Goal: Transaction & Acquisition: Purchase product/service

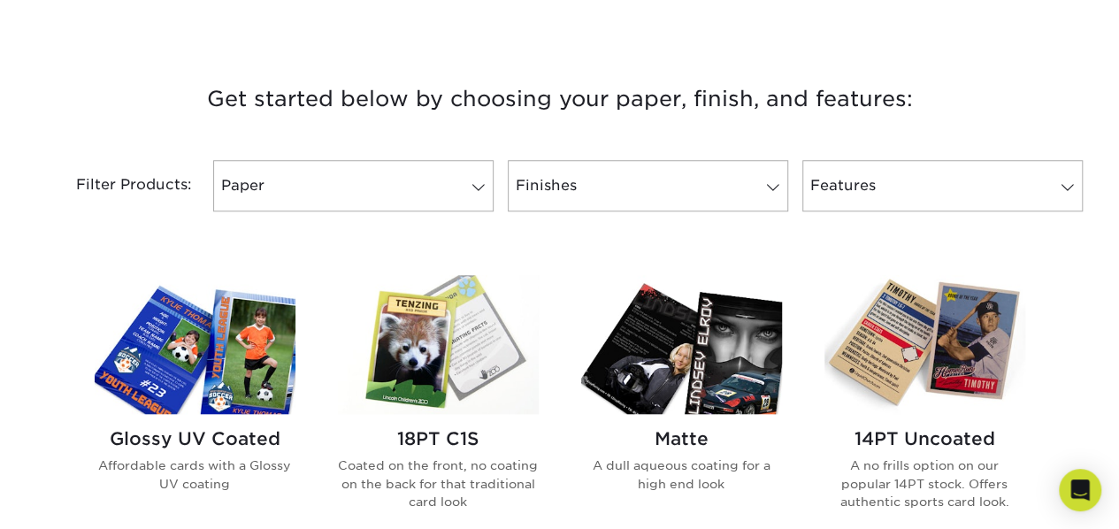
scroll to position [708, 0]
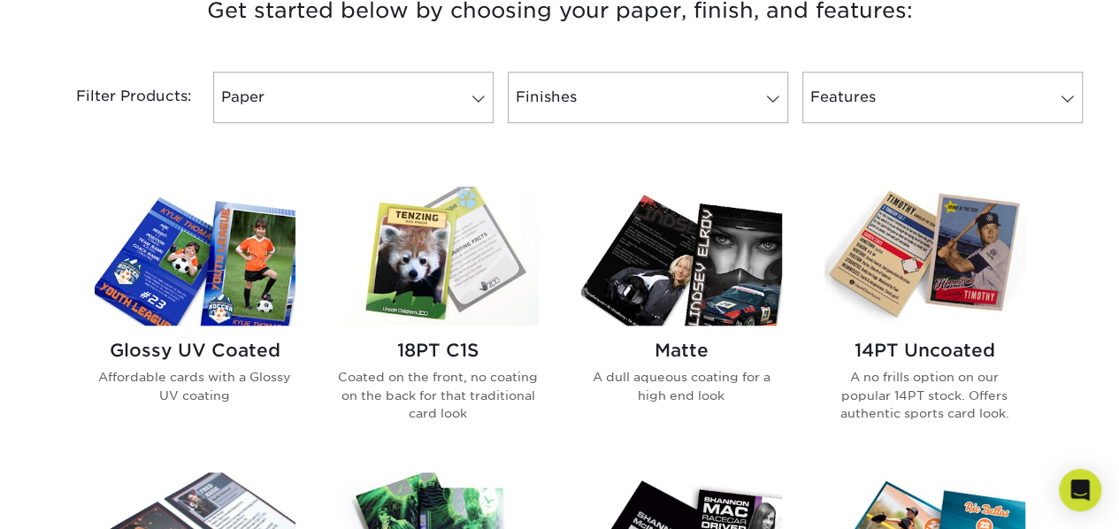
click at [221, 288] on img at bounding box center [195, 256] width 201 height 139
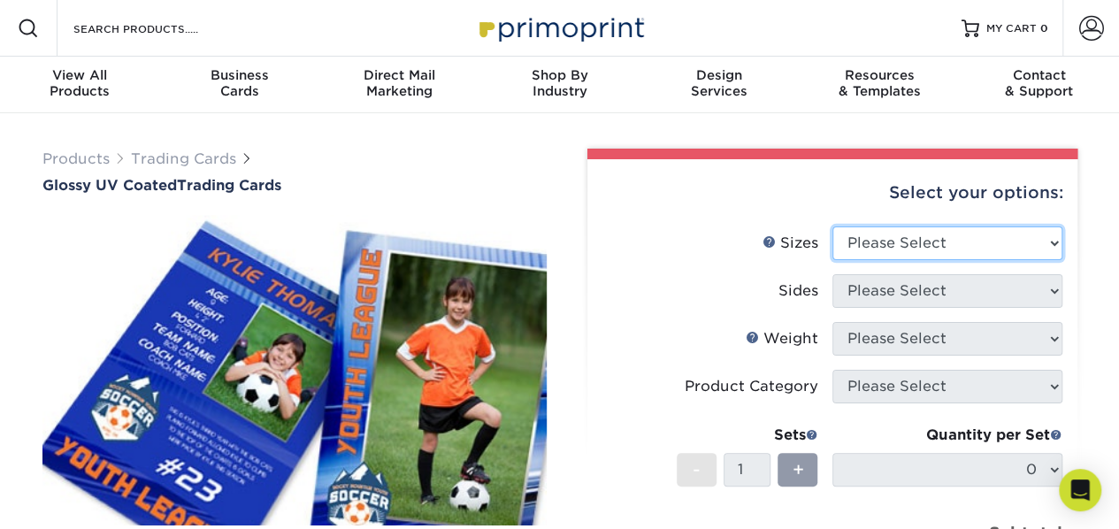
click at [912, 242] on select "Please Select 2.5" x 3.5"" at bounding box center [948, 244] width 230 height 34
select select "2.50x3.50"
click at [833, 227] on select "Please Select 2.5" x 3.5"" at bounding box center [948, 244] width 230 height 34
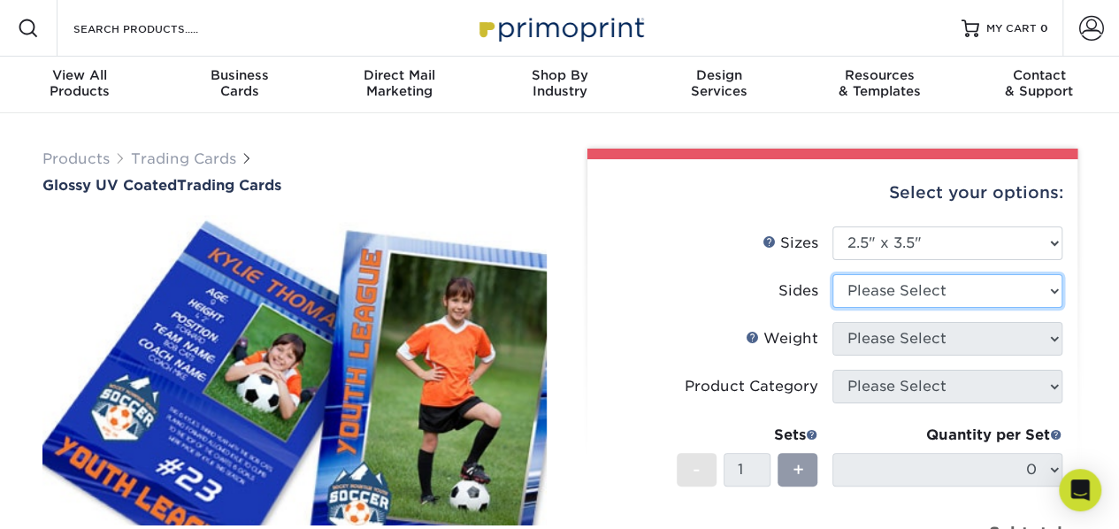
click at [920, 289] on select "Please Select Print Both Sides Print Front Only" at bounding box center [948, 291] width 230 height 34
select select "13abbda7-1d64-4f25-8bb2-c179b224825d"
click at [833, 274] on select "Please Select Print Both Sides Print Front Only" at bounding box center [948, 291] width 230 height 34
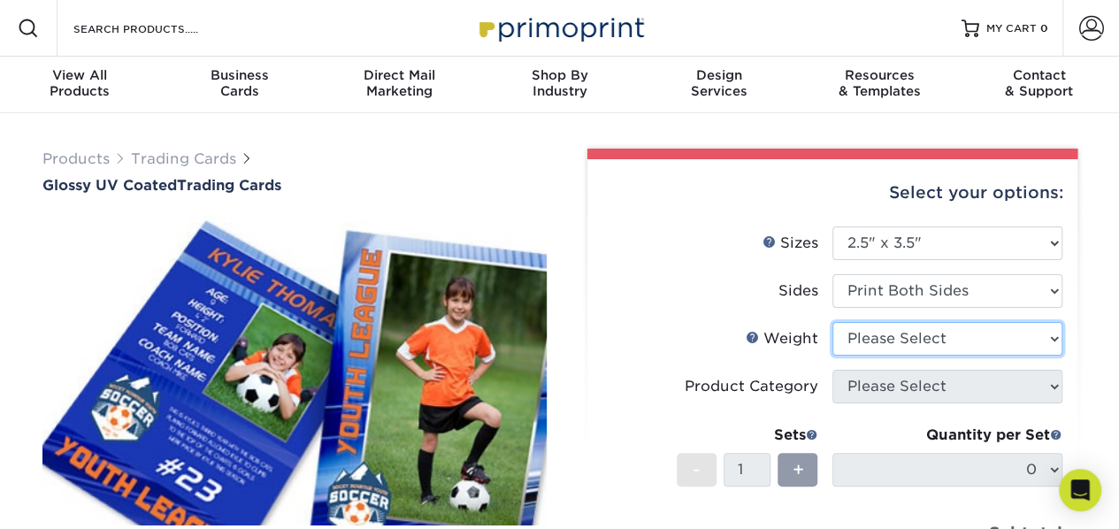
click at [909, 341] on select "Please Select 16PT 14PT 18PT C1S" at bounding box center [948, 339] width 230 height 34
select select "16PT"
click at [833, 322] on select "Please Select 16PT 14PT 18PT C1S" at bounding box center [948, 339] width 230 height 34
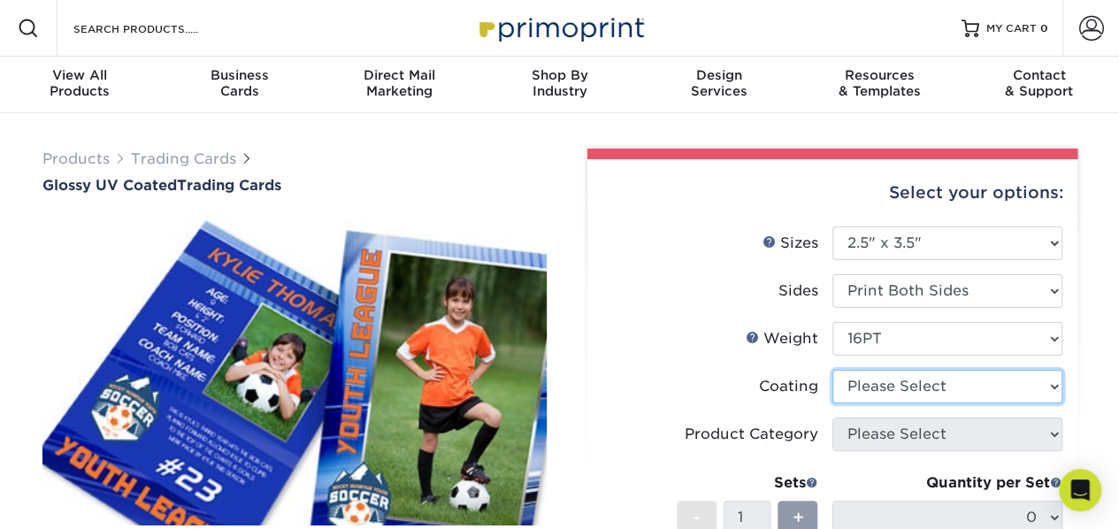
click at [894, 387] on select at bounding box center [948, 387] width 230 height 34
select select "ae367451-b2b8-45df-a344-0f05b6a12993"
click at [833, 370] on select at bounding box center [948, 387] width 230 height 34
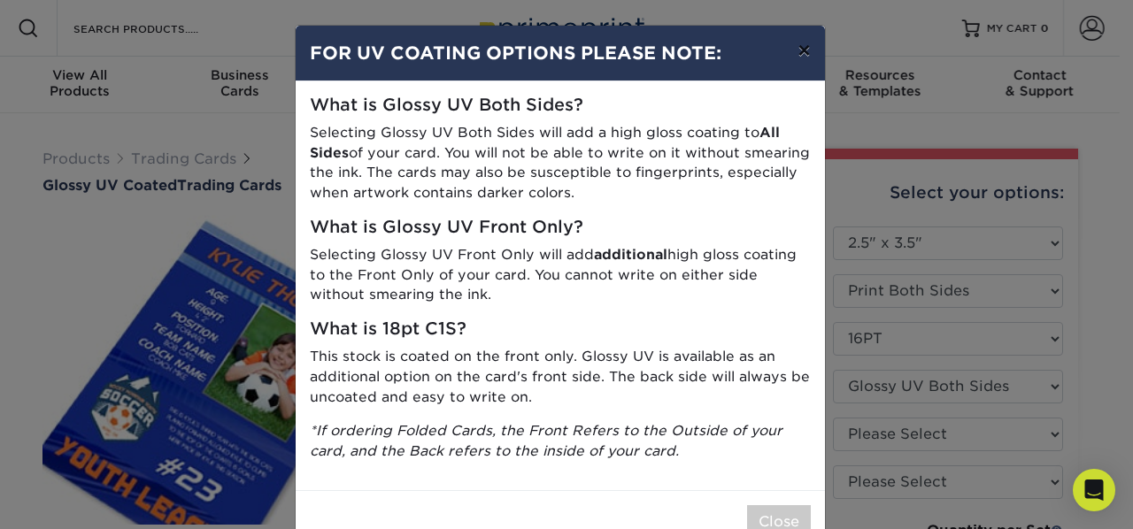
click at [791, 54] on button "×" at bounding box center [803, 51] width 41 height 50
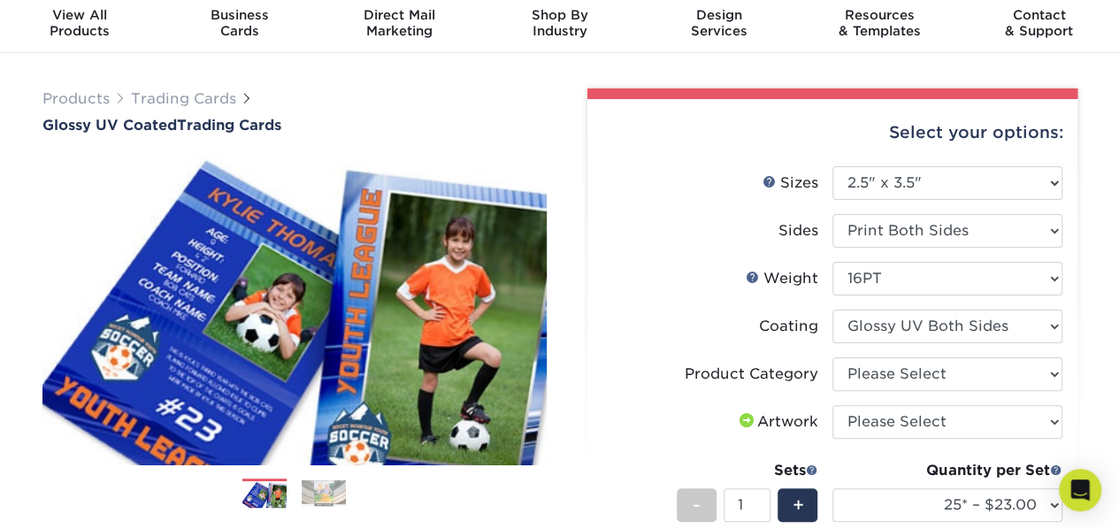
scroll to position [88, 0]
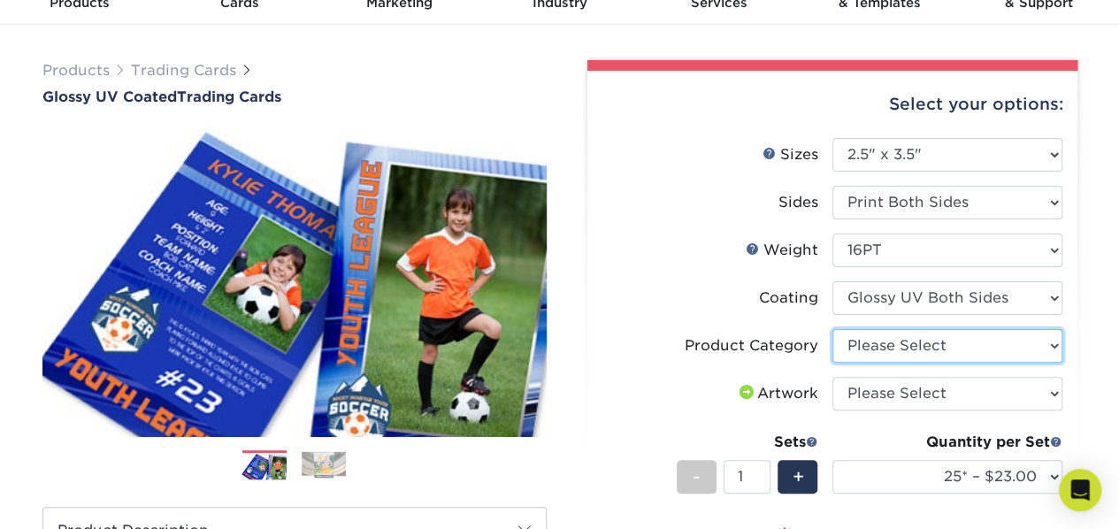
click at [947, 353] on select "Please Select Trading Cards" at bounding box center [948, 346] width 230 height 34
select select "c2f9bce9-36c2-409d-b101-c29d9d031e18"
click at [833, 329] on select "Please Select Trading Cards" at bounding box center [948, 346] width 230 height 34
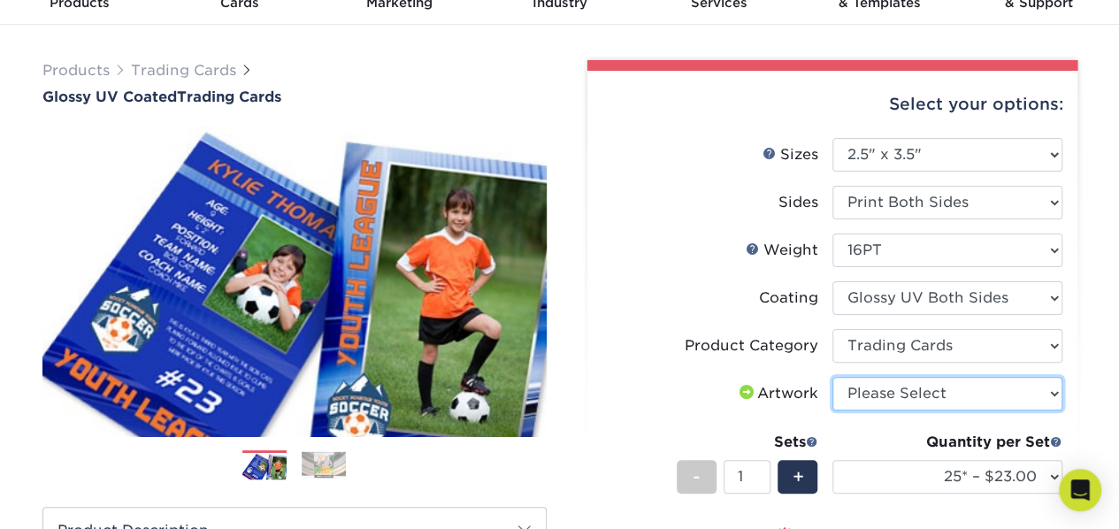
click at [943, 397] on select "Please Select I will upload files I need a design - $100" at bounding box center [948, 394] width 230 height 34
select select "upload"
click at [833, 377] on select "Please Select I will upload files I need a design - $100" at bounding box center [948, 394] width 230 height 34
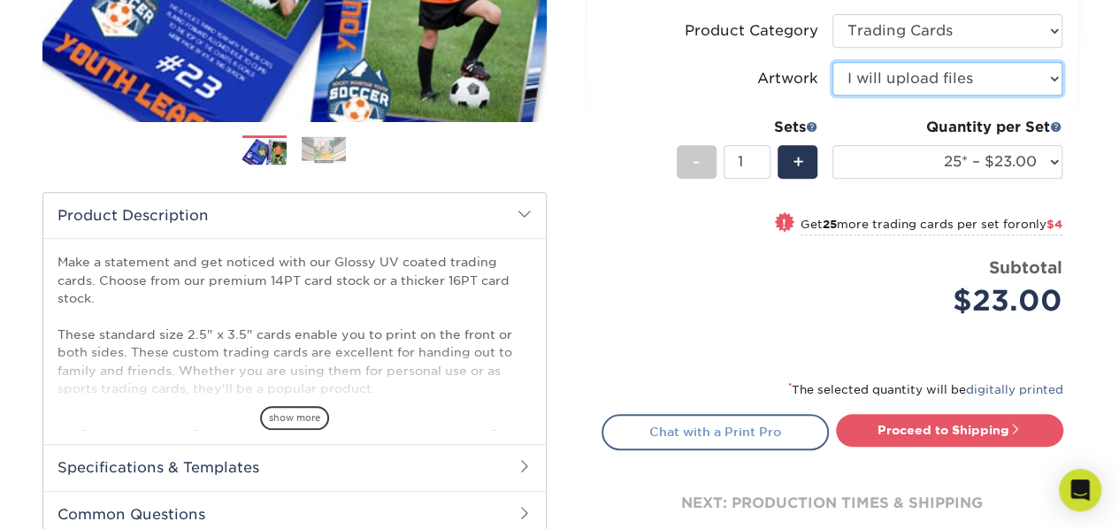
scroll to position [442, 0]
